Goal: Information Seeking & Learning: Learn about a topic

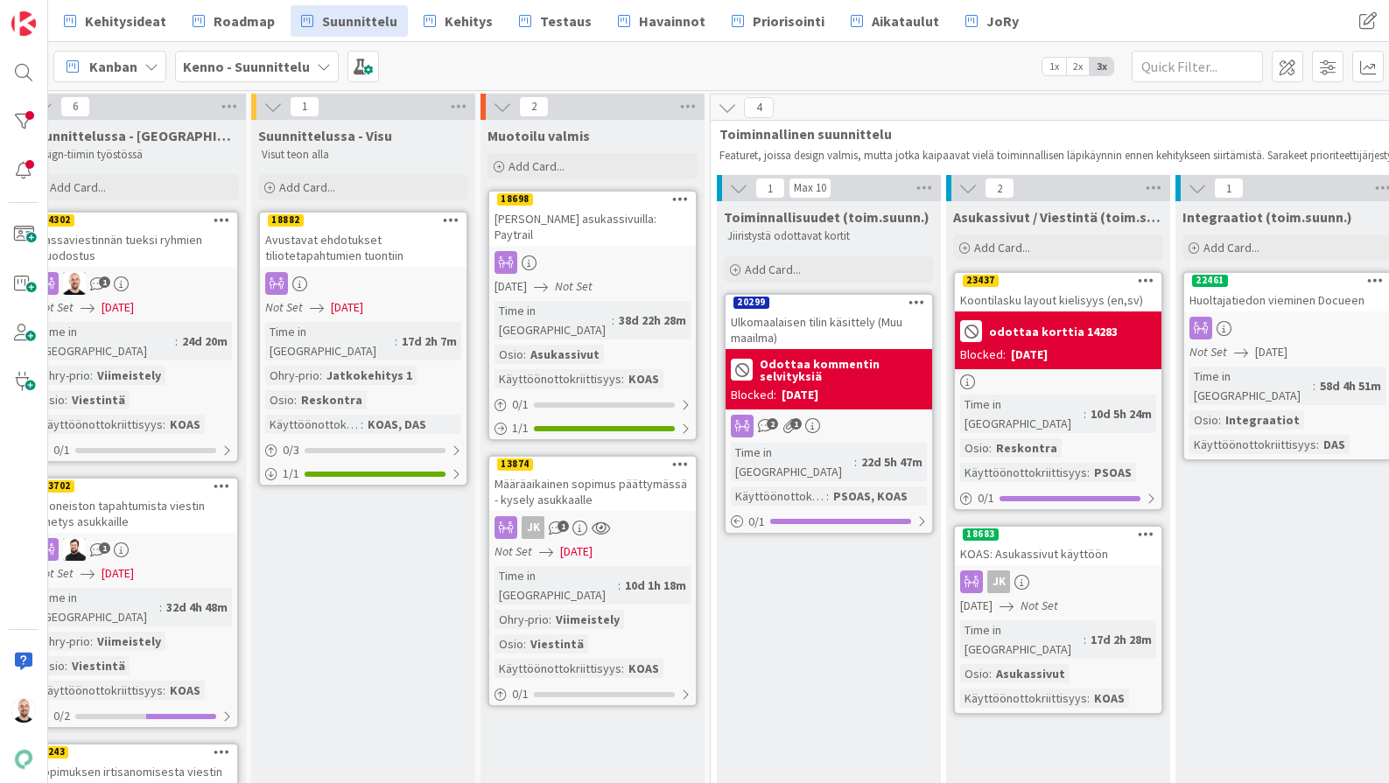
scroll to position [4, 262]
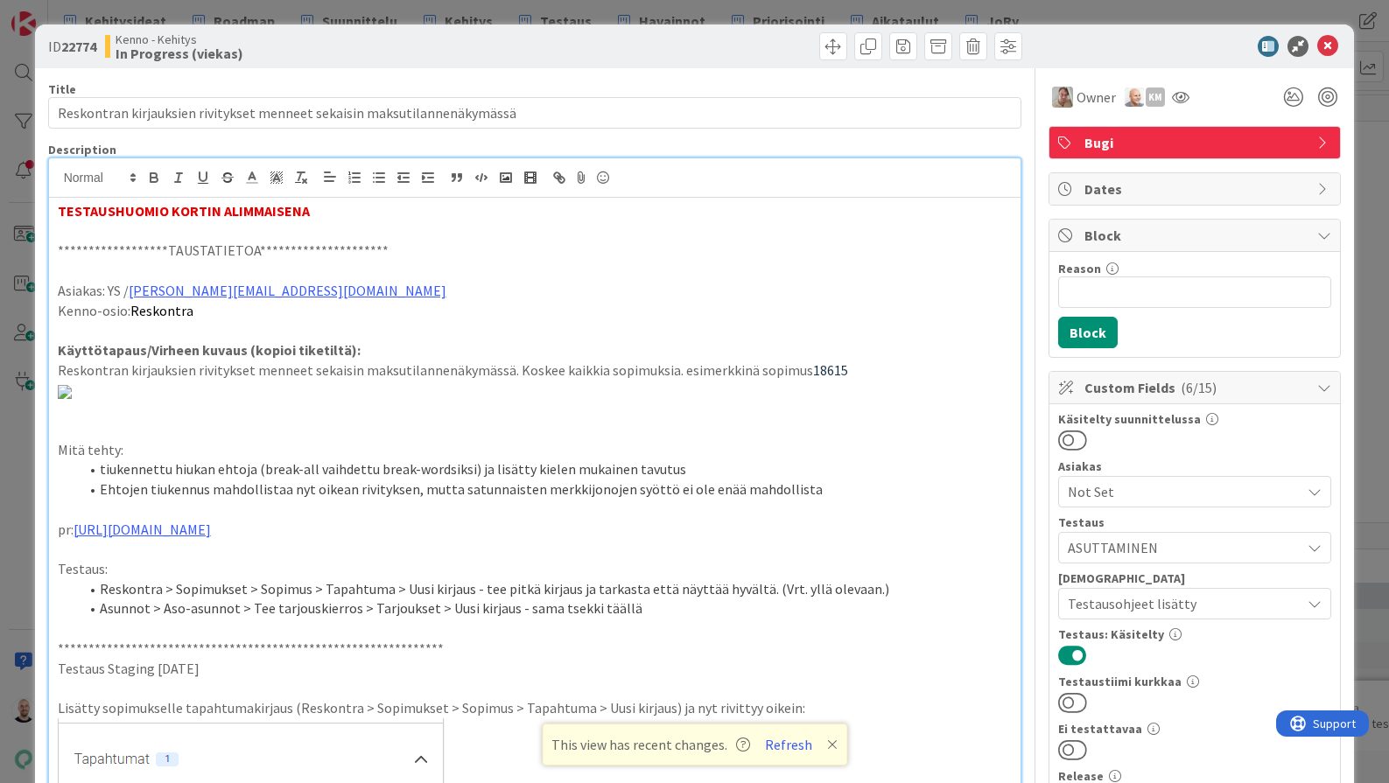
click at [865, 7] on div "**********" at bounding box center [694, 391] width 1389 height 783
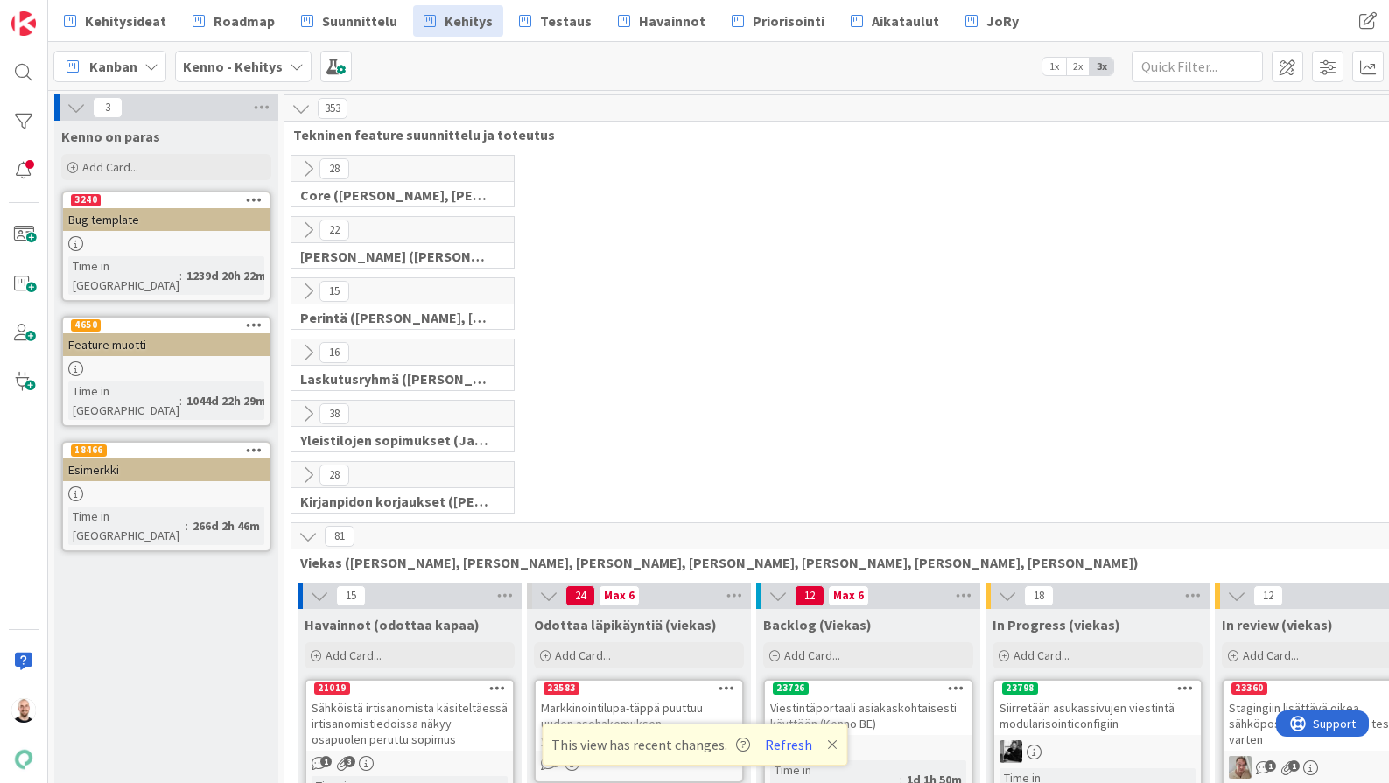
click at [827, 744] on icon at bounding box center [832, 745] width 11 height 14
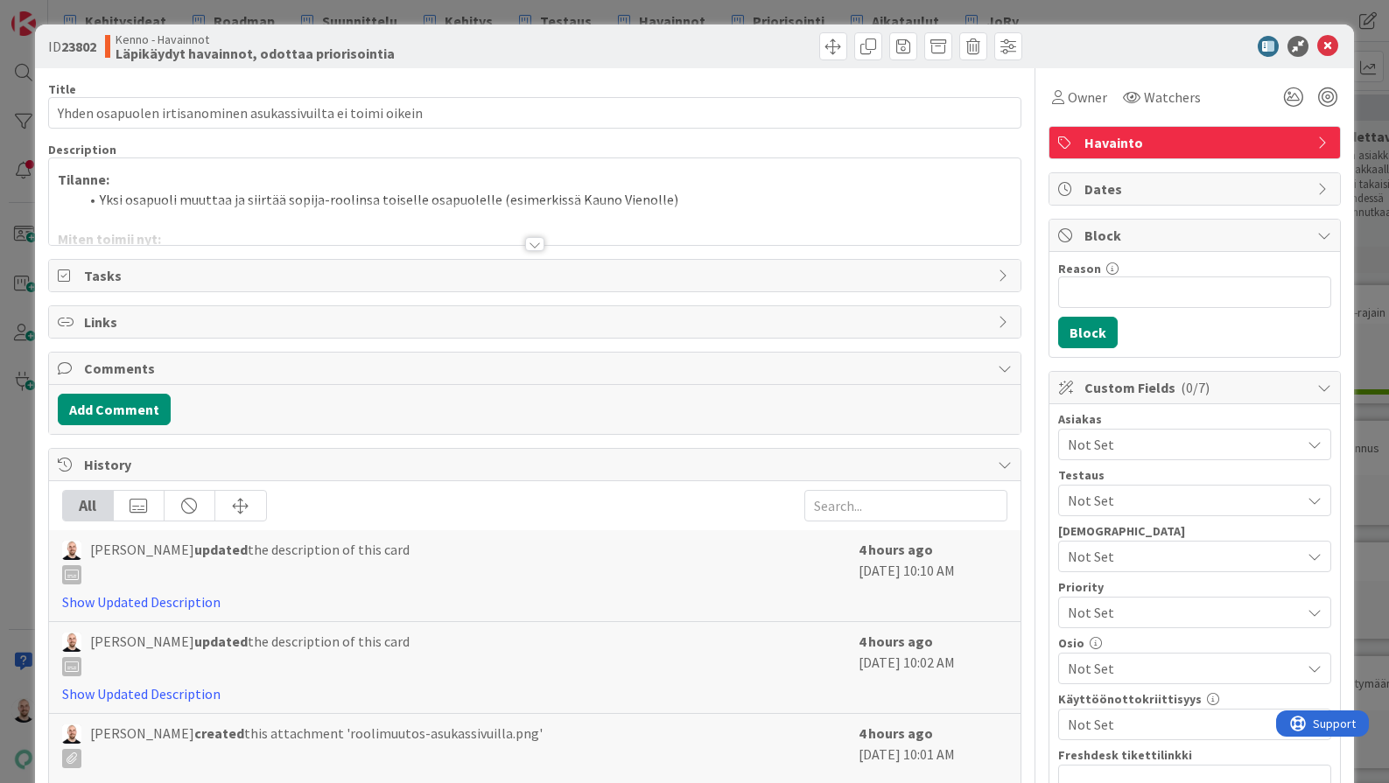
click at [669, 11] on div "ID 23802 Kenno - Havainnot Läpikäydyt havainnot, odottaa priorisointia Title 60…" at bounding box center [694, 391] width 1389 height 783
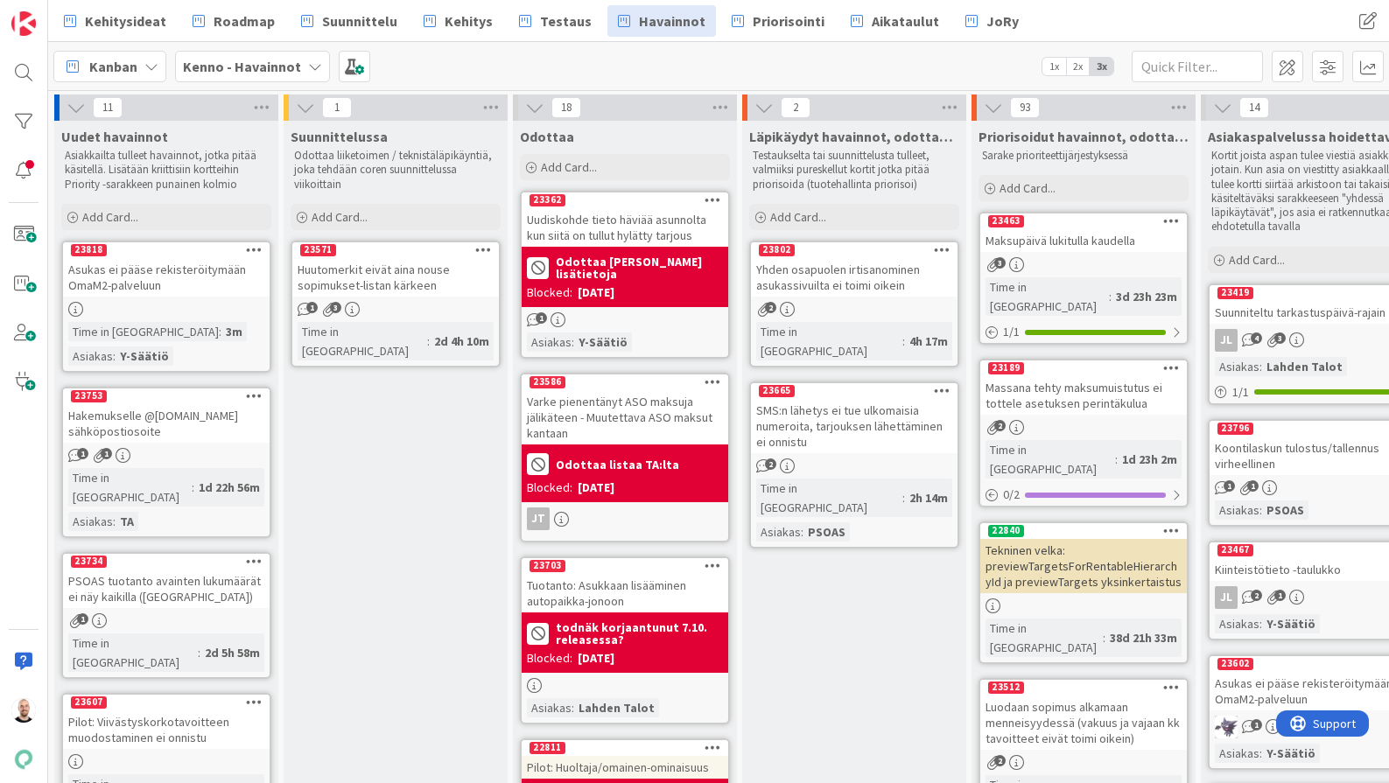
click at [839, 407] on div "SMS:n lähetys ei tue ulkomaisia numeroita, tarjouksen lähettäminen ei onnistu" at bounding box center [854, 426] width 207 height 54
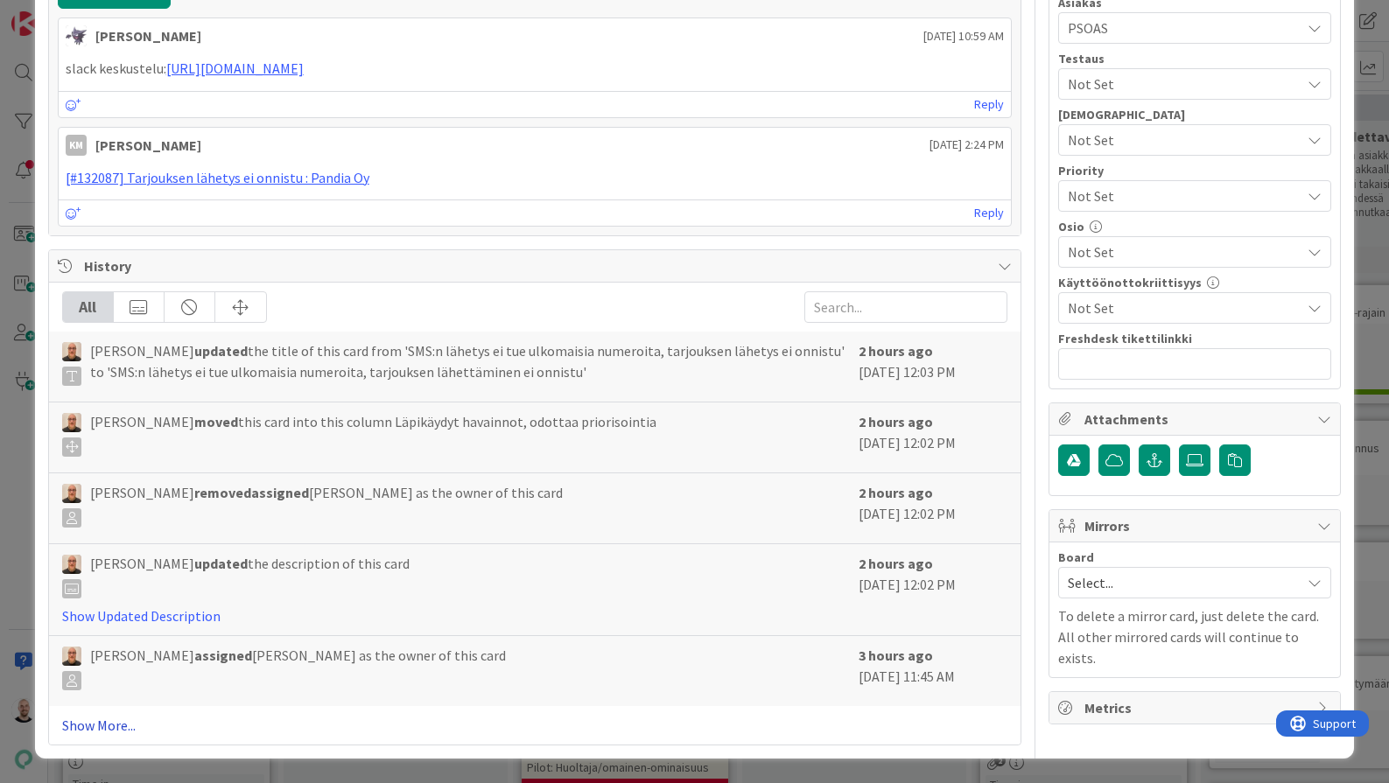
click at [92, 720] on link "Show More..." at bounding box center [535, 725] width 946 height 21
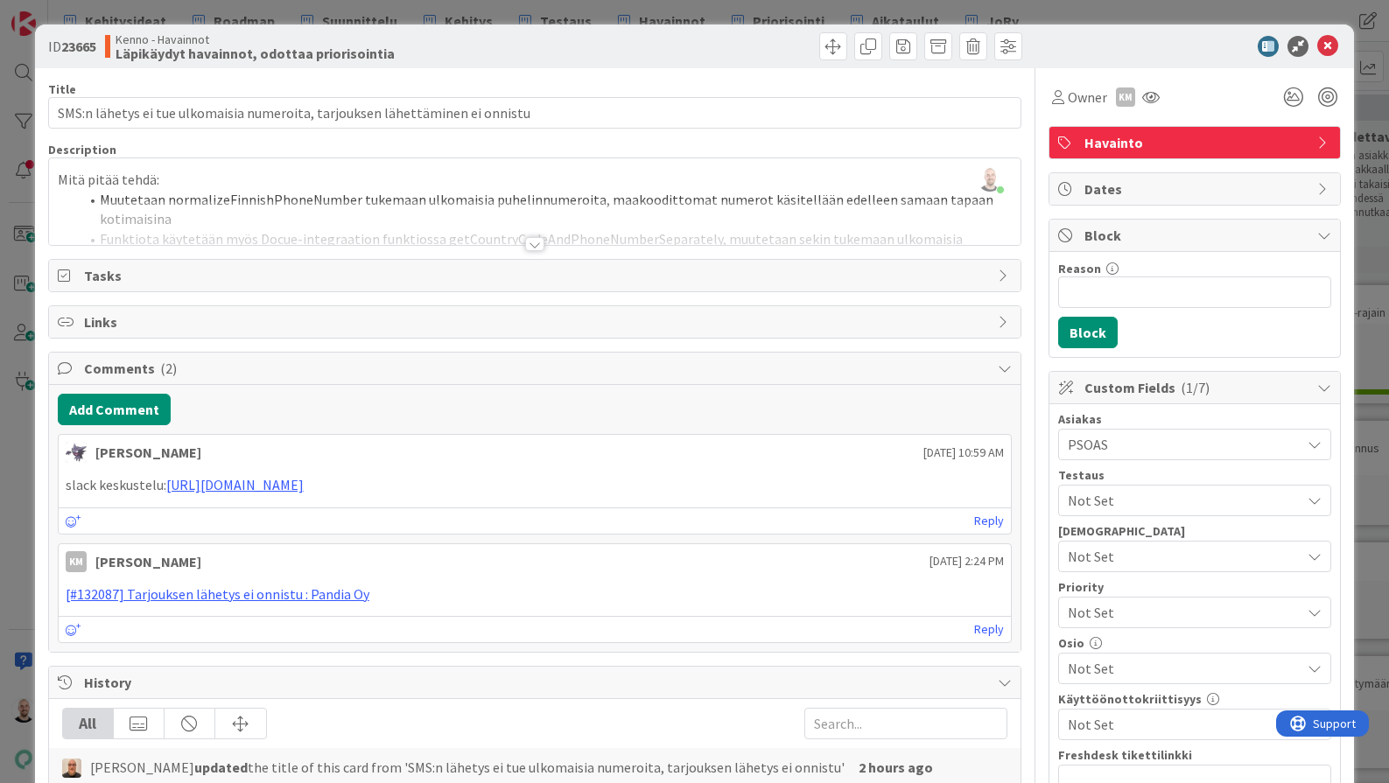
click at [536, 242] on div at bounding box center [534, 244] width 19 height 14
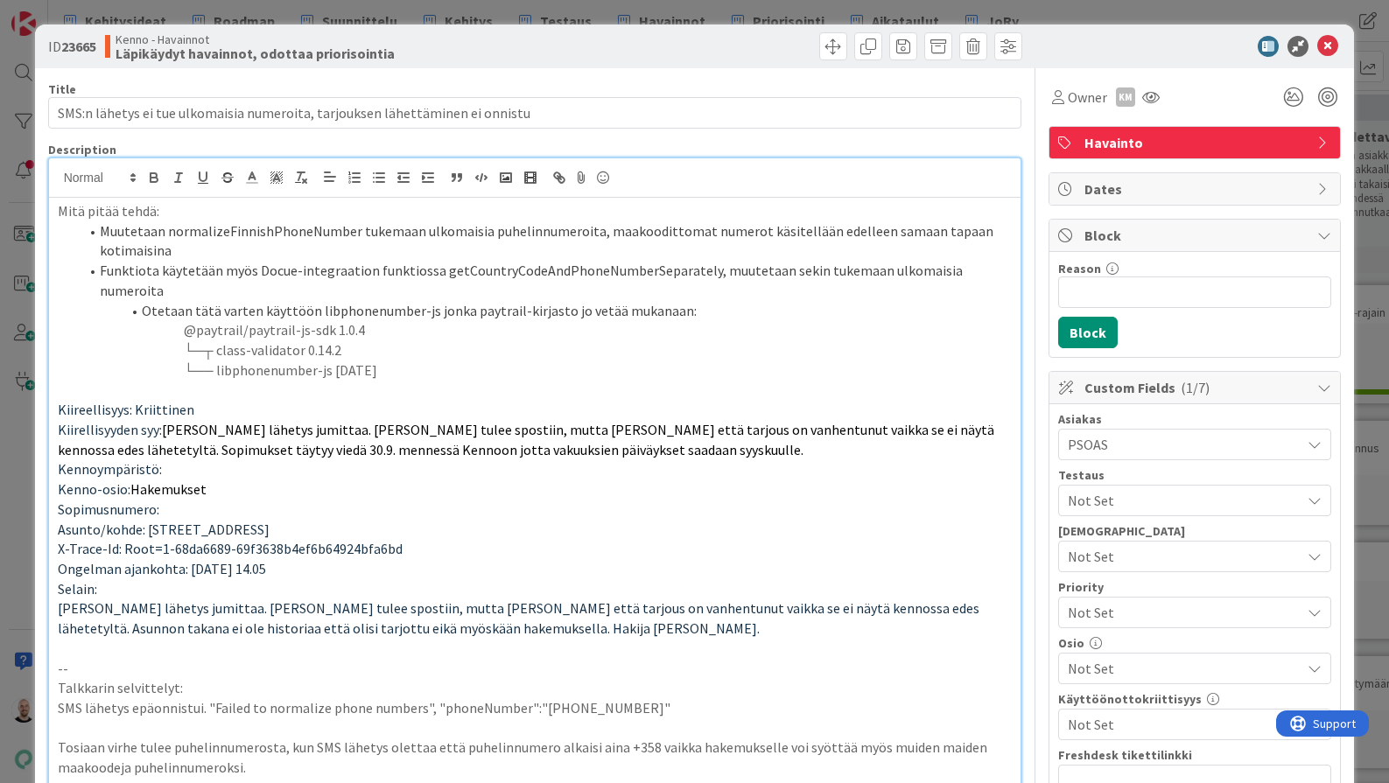
click at [607, 6] on div "ID 23665 Kenno - Havainnot Läpikäydyt havainnot, odottaa priorisointia Title 77…" at bounding box center [694, 391] width 1389 height 783
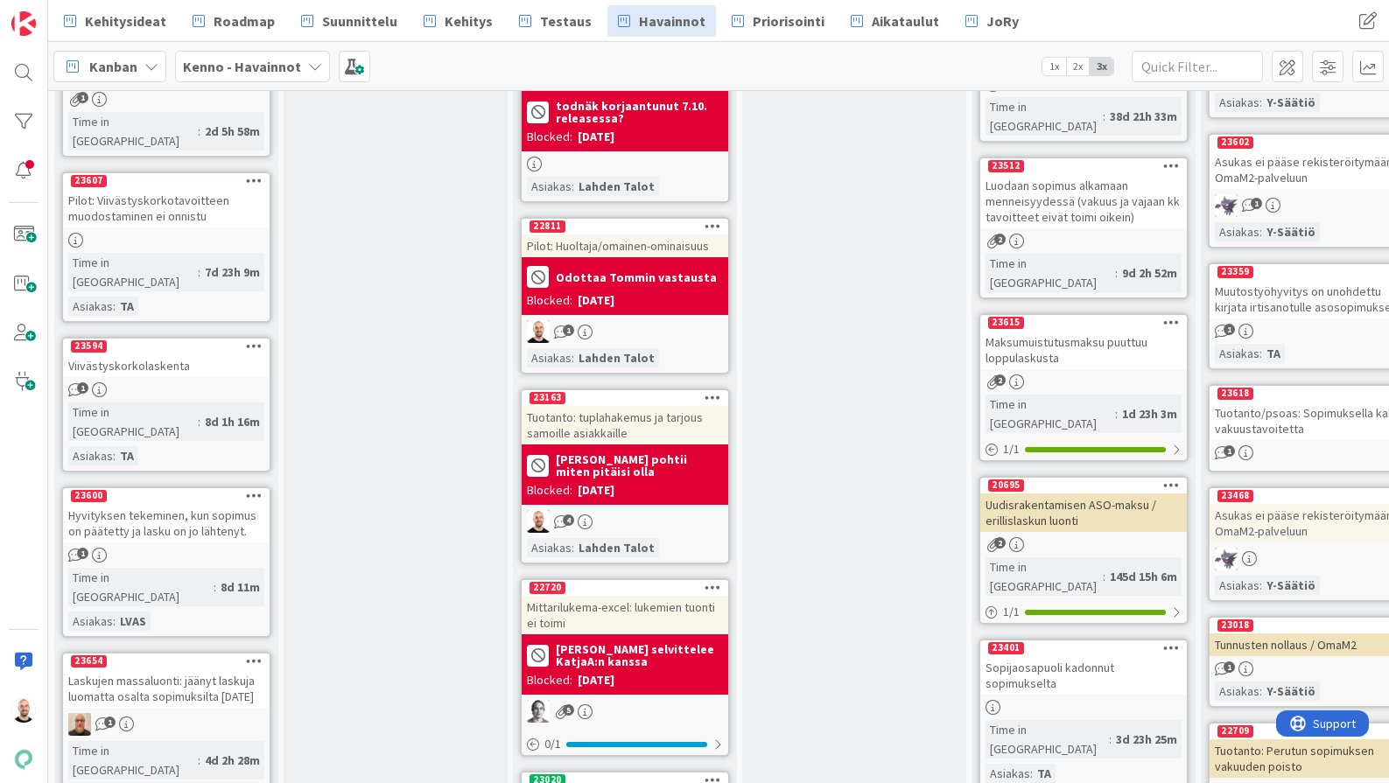
scroll to position [460, 0]
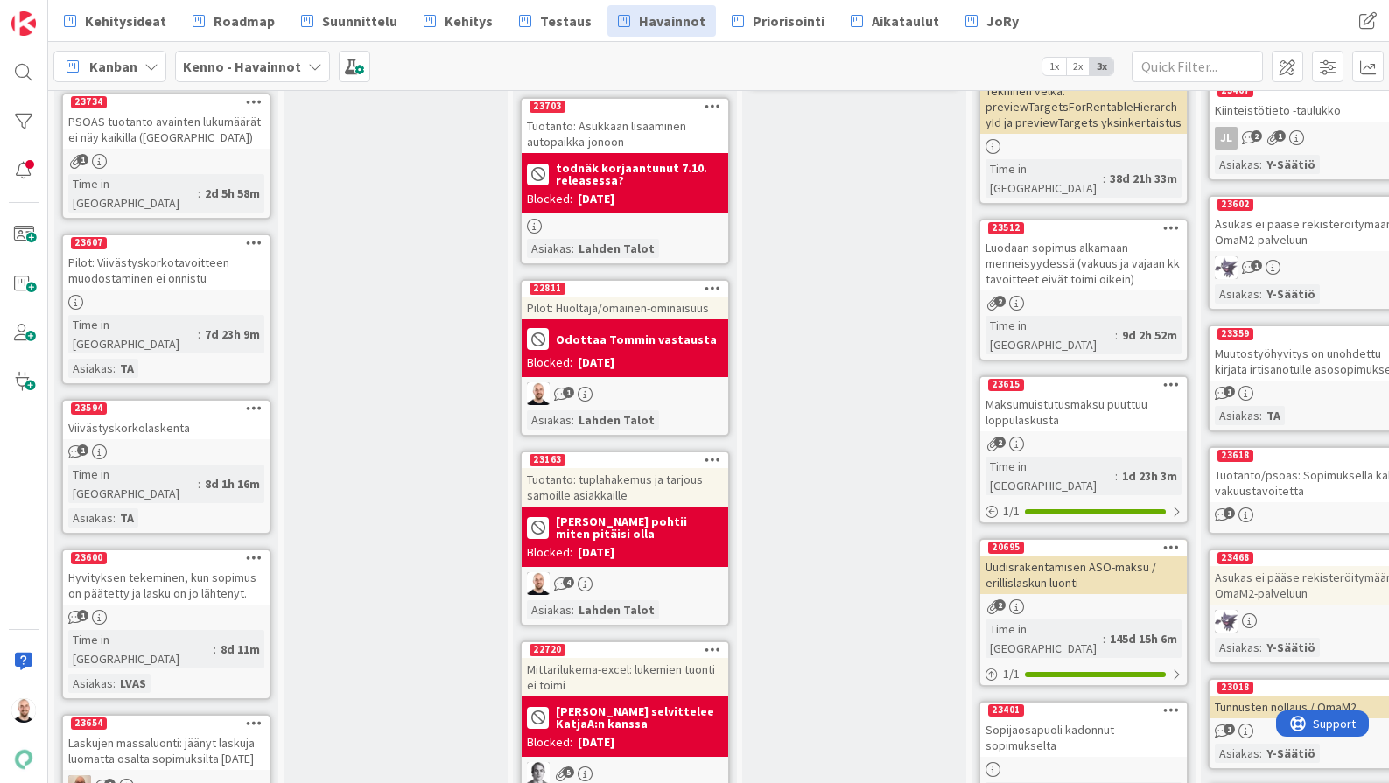
click at [626, 307] on div "Pilot: Huoltaja/omainen-ominaisuus" at bounding box center [625, 308] width 207 height 23
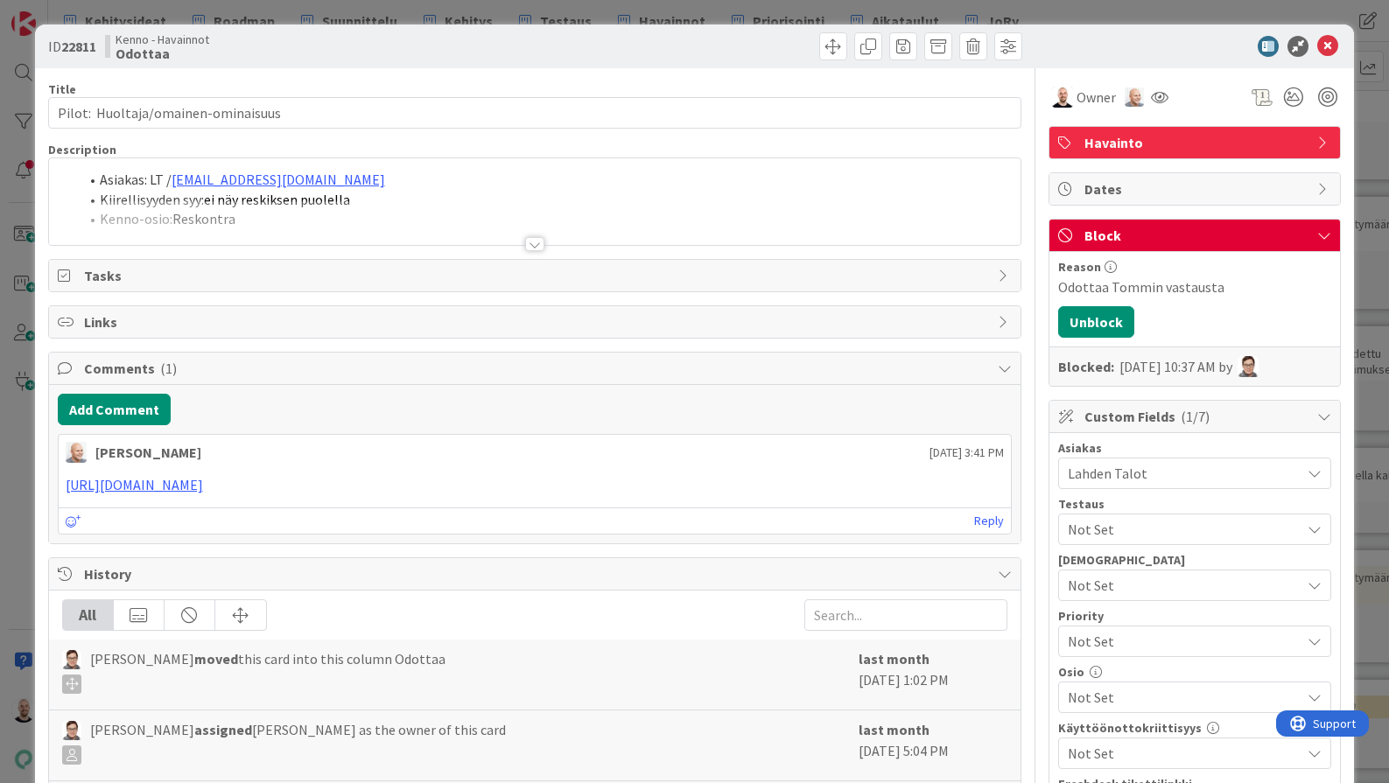
click at [537, 242] on div at bounding box center [534, 244] width 19 height 14
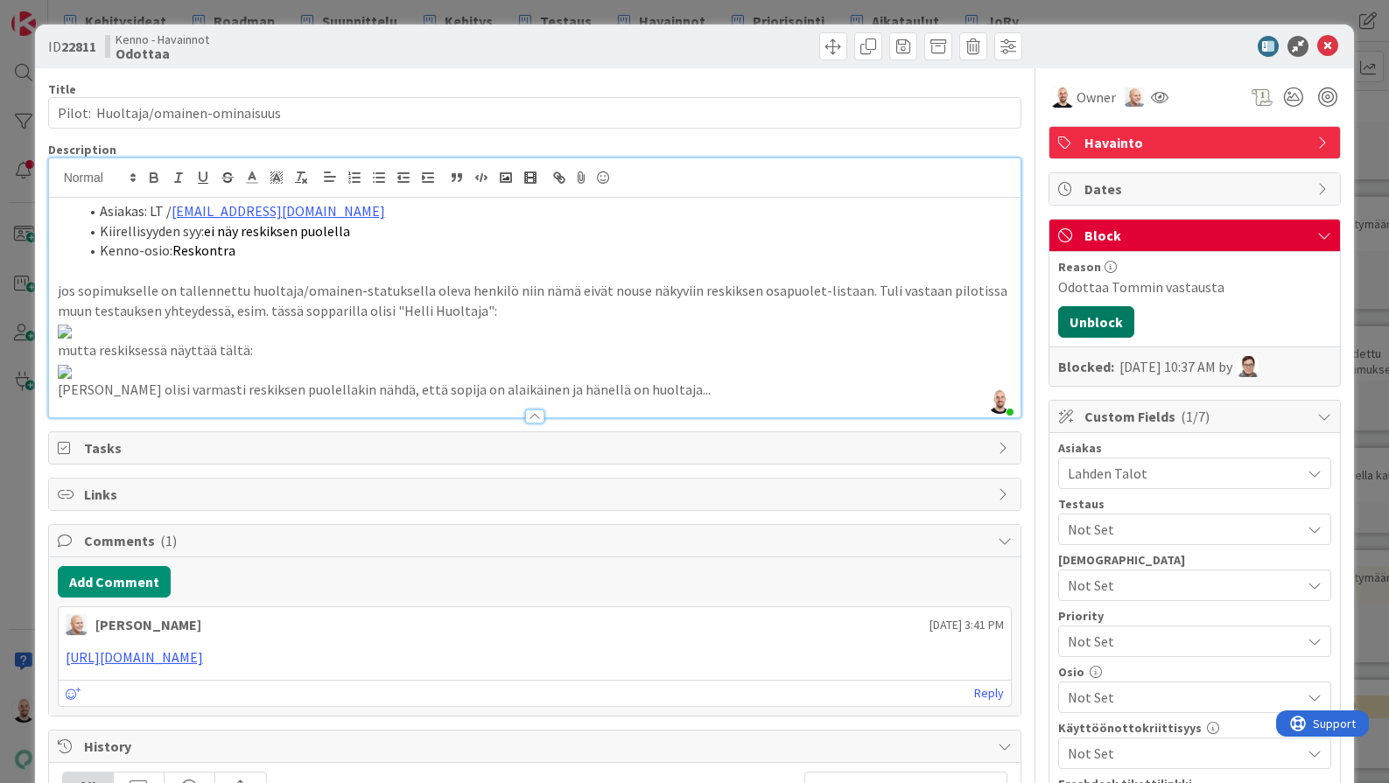
click at [1106, 326] on button "Unblock" at bounding box center [1096, 322] width 76 height 32
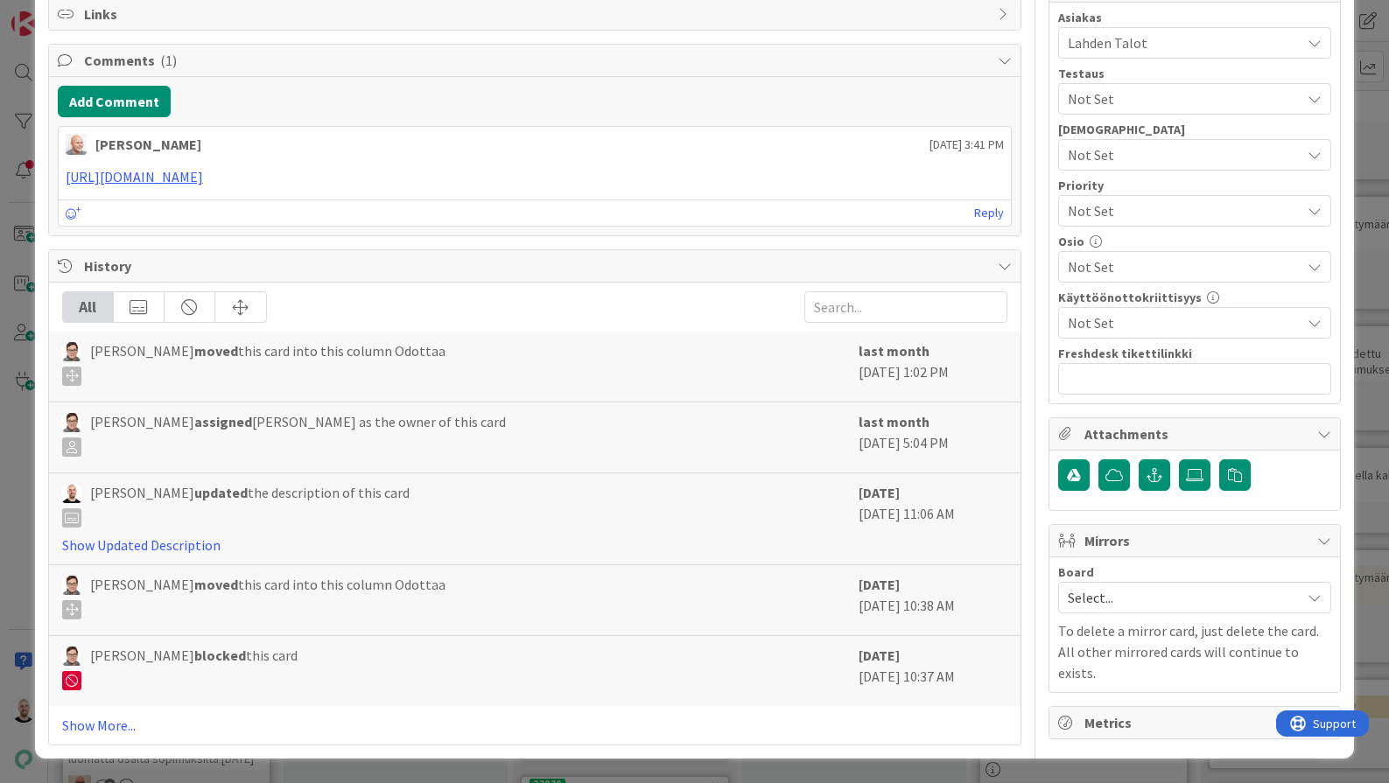
scroll to position [597, 0]
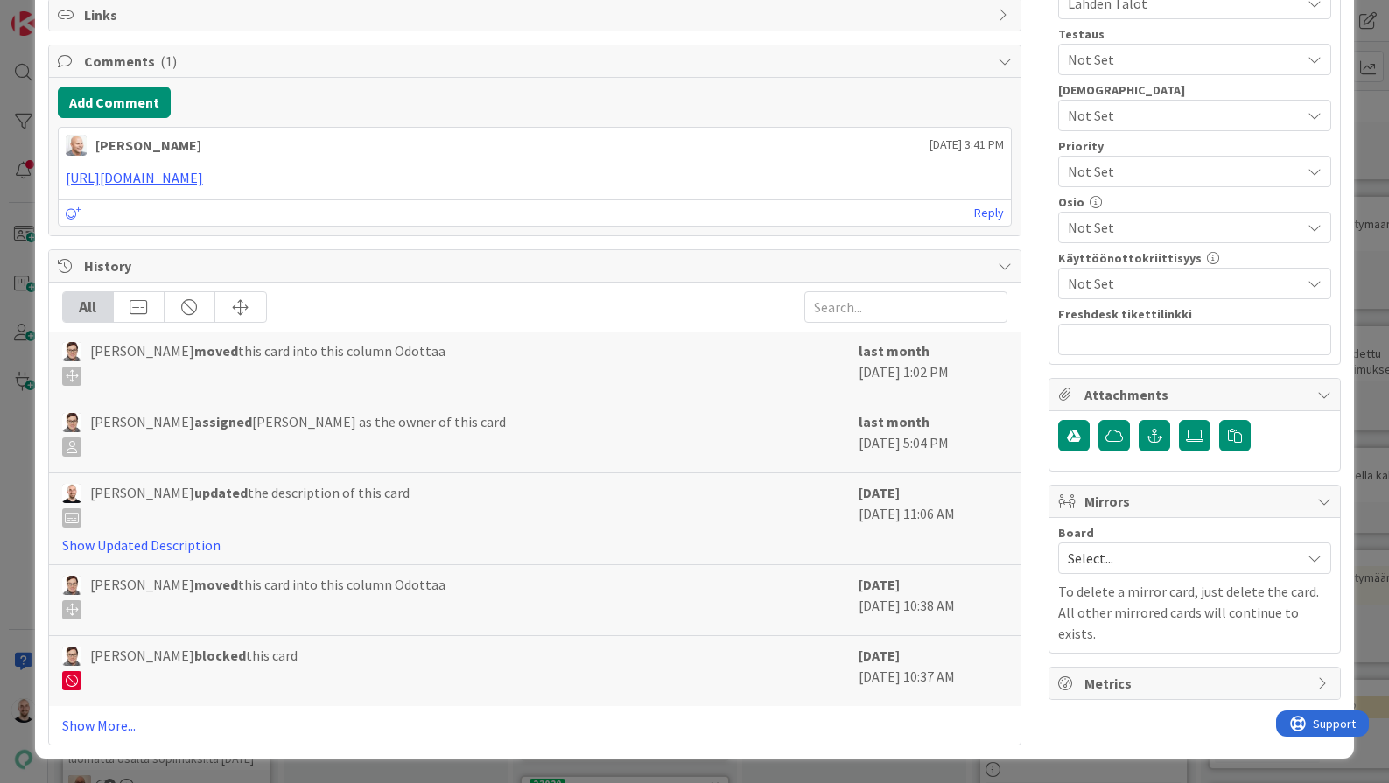
drag, startPoint x: 111, startPoint y: 427, endPoint x: 33, endPoint y: 427, distance: 77.9
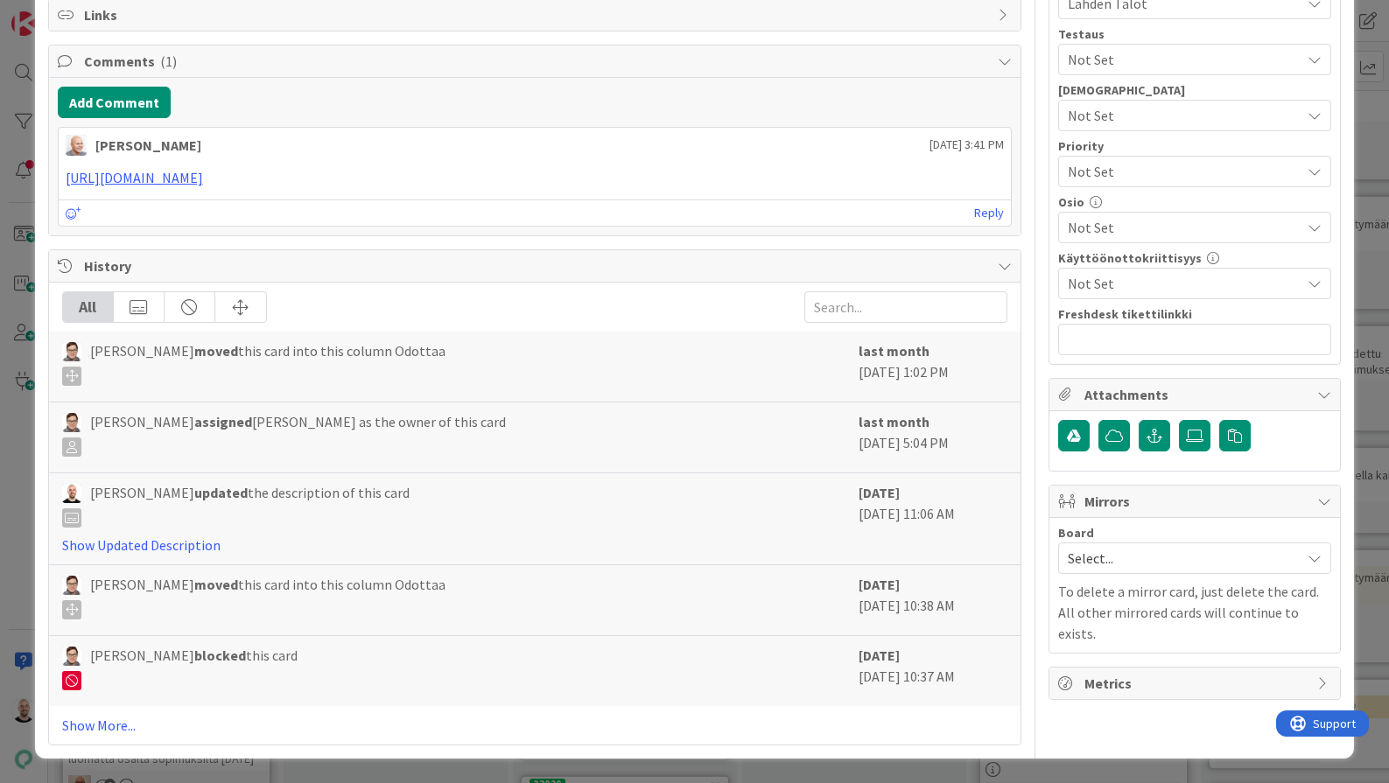
click at [33, 427] on div "ID 22811 Kenno - Havainnot Odottaa Title 36 / 128 Pilot: Huoltaja/omainen-omina…" at bounding box center [694, 391] width 1389 height 783
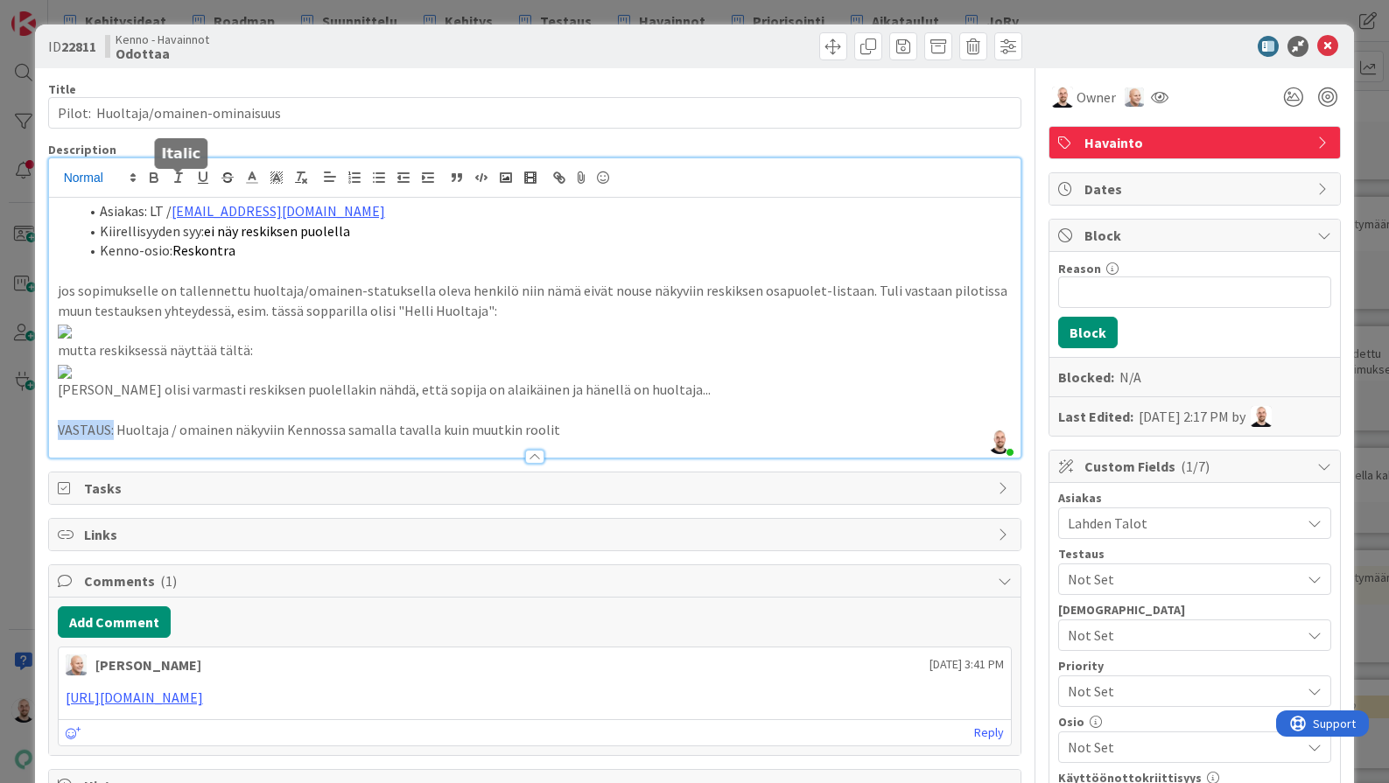
scroll to position [0, 0]
click at [143, 181] on button "button" at bounding box center [154, 177] width 25 height 21
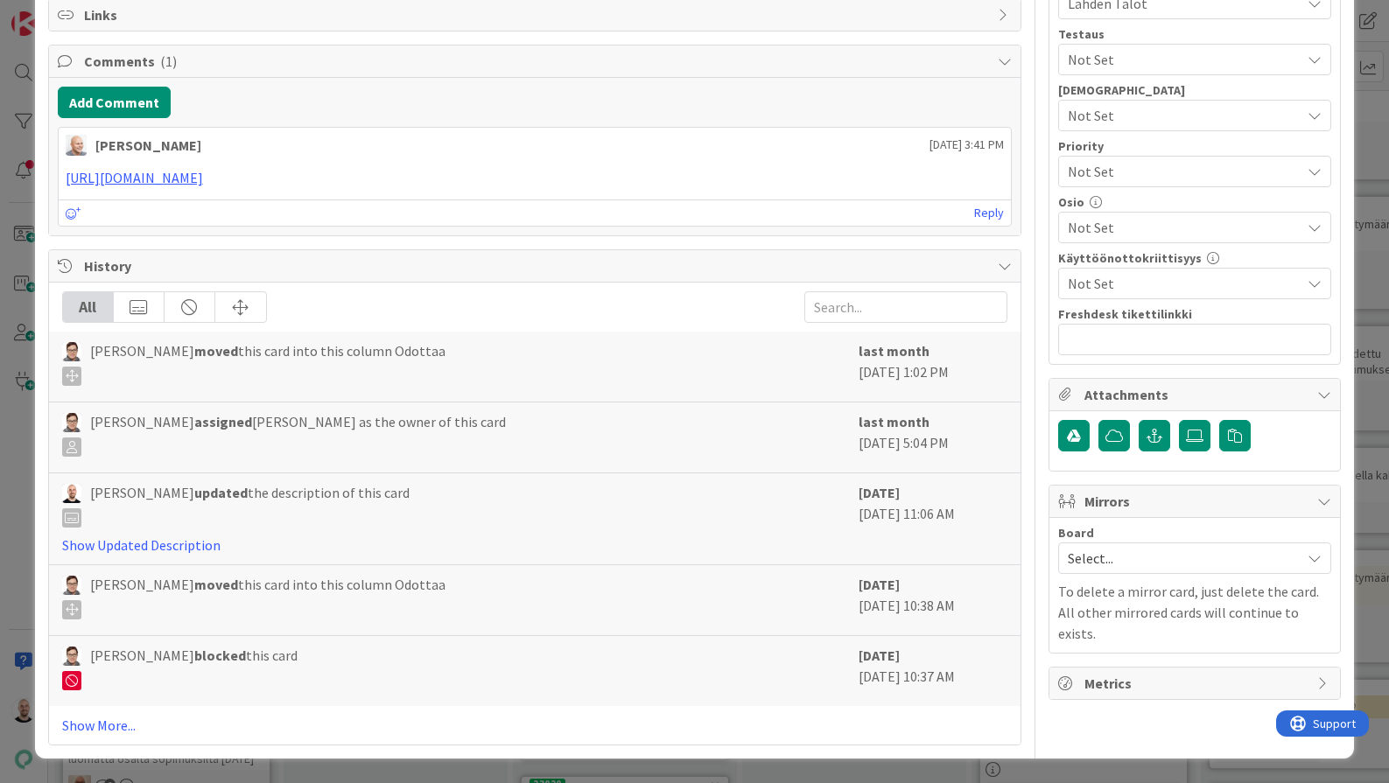
scroll to position [558, 0]
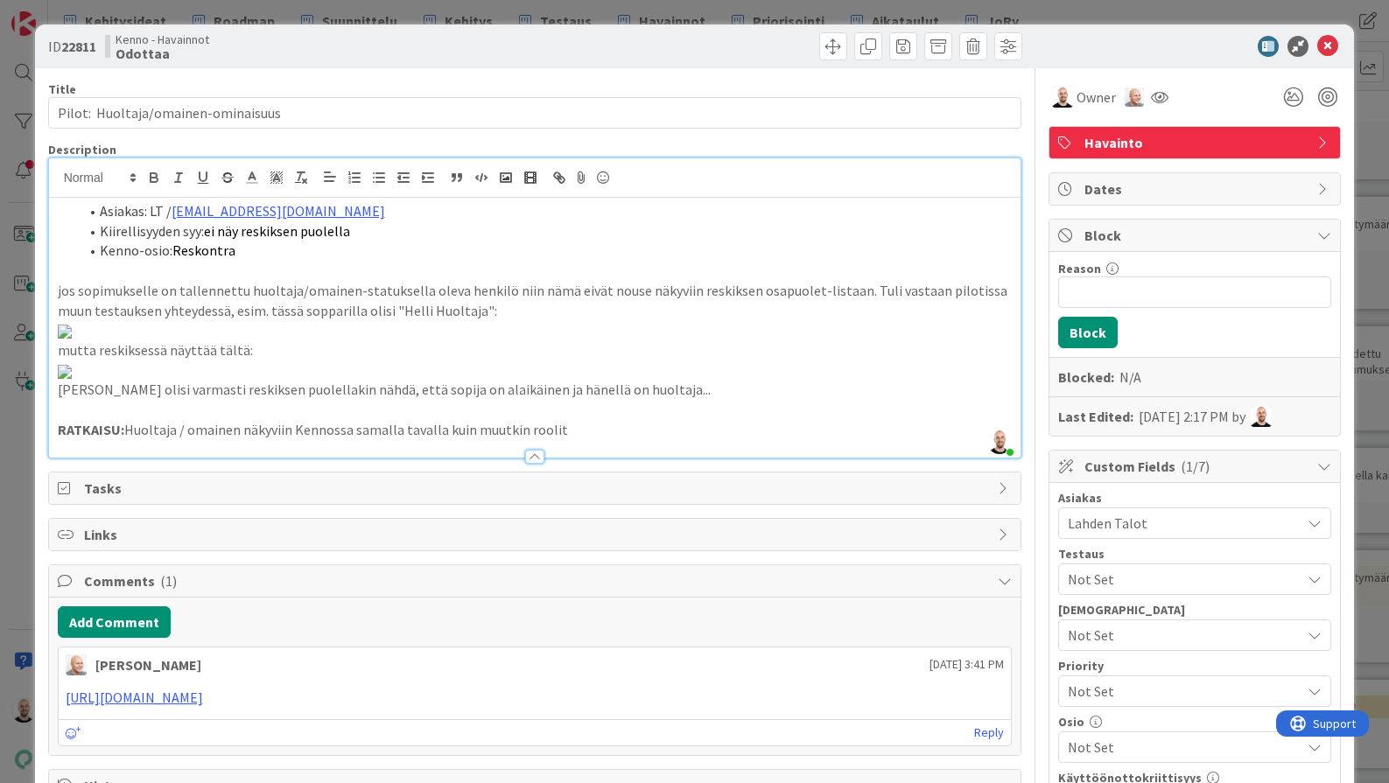
scroll to position [0, 0]
click at [604, 18] on div "ID 22811 Kenno - Havainnot Odottaa Title 36 / 128 Pilot: Huoltaja/omainen-omina…" at bounding box center [694, 391] width 1389 height 783
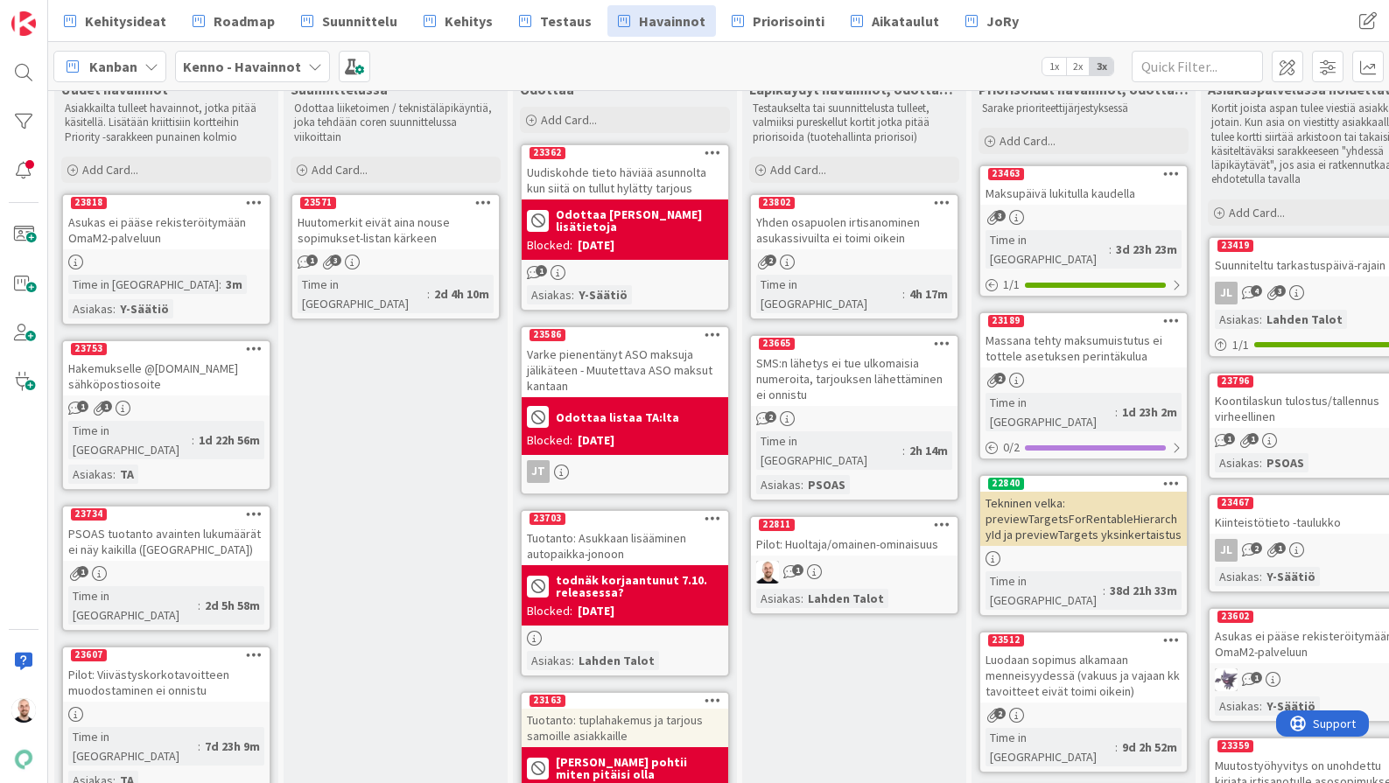
scroll to position [40, 0]
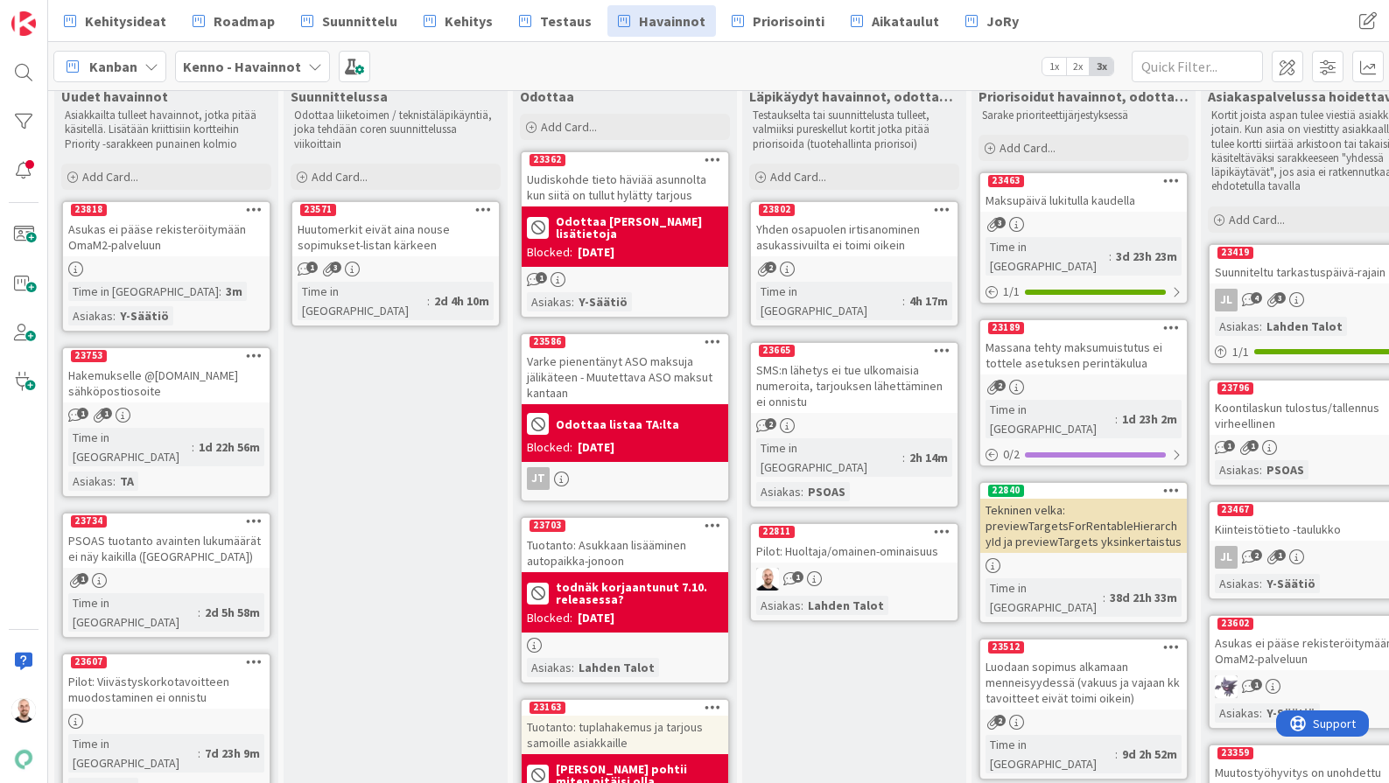
click at [862, 524] on div "22811" at bounding box center [854, 532] width 207 height 16
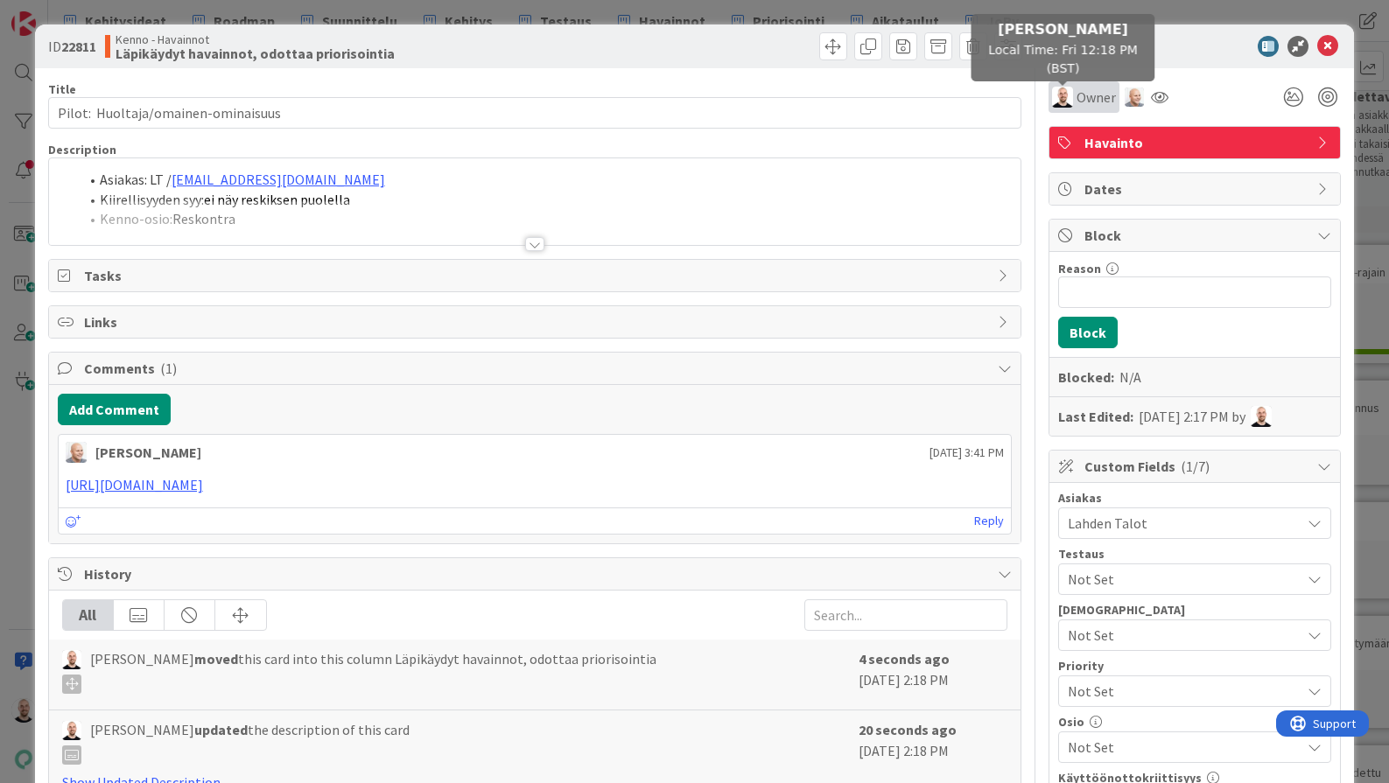
click at [1075, 95] on div "Owner" at bounding box center [1084, 97] width 64 height 21
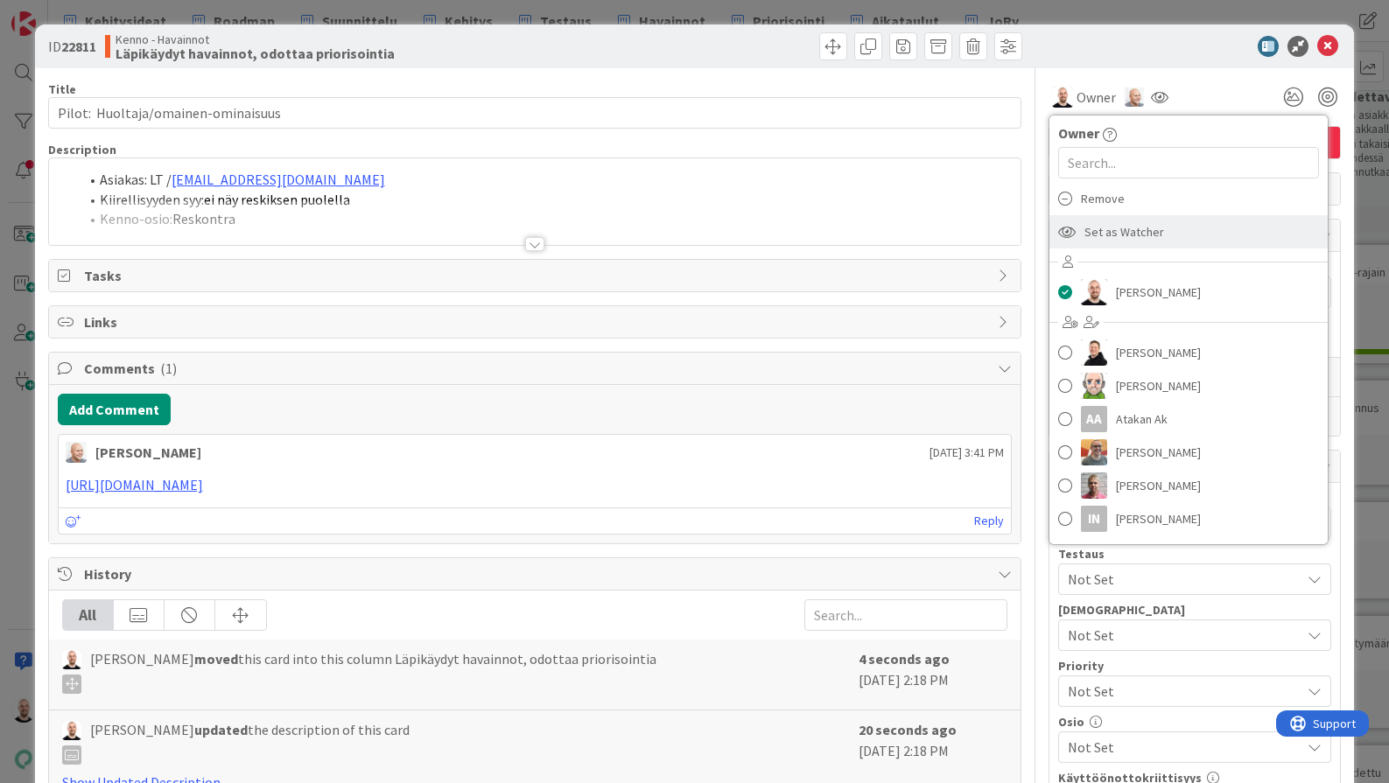
click at [1160, 233] on span "Set as Watcher" at bounding box center [1125, 232] width 80 height 26
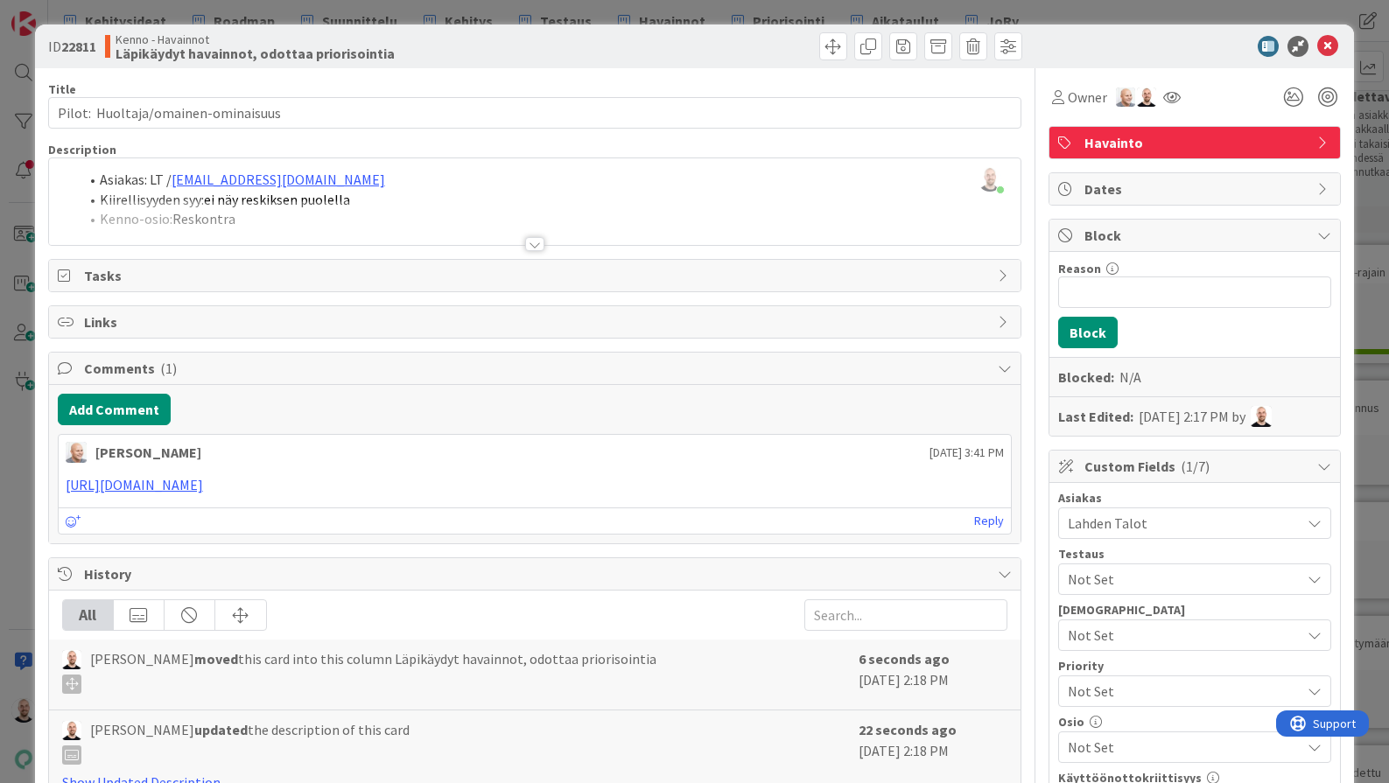
click at [1085, 11] on div "ID 22811 Kenno - Havainnot Läpikäydyt havainnot, odottaa priorisointia Title 36…" at bounding box center [694, 391] width 1389 height 783
